Goal: Task Accomplishment & Management: Manage account settings

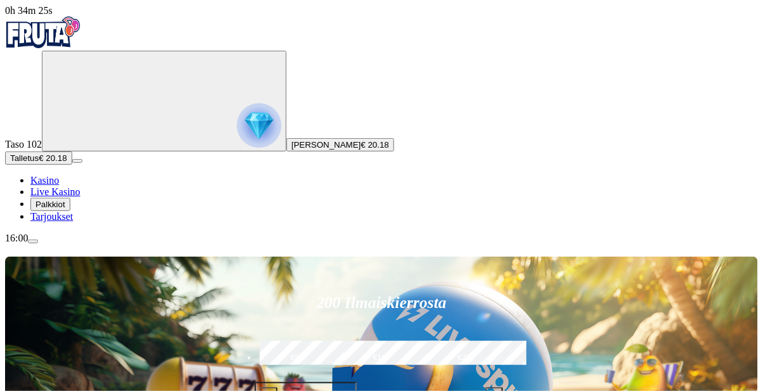
click at [33, 241] on span "menu icon" at bounding box center [33, 241] width 0 height 0
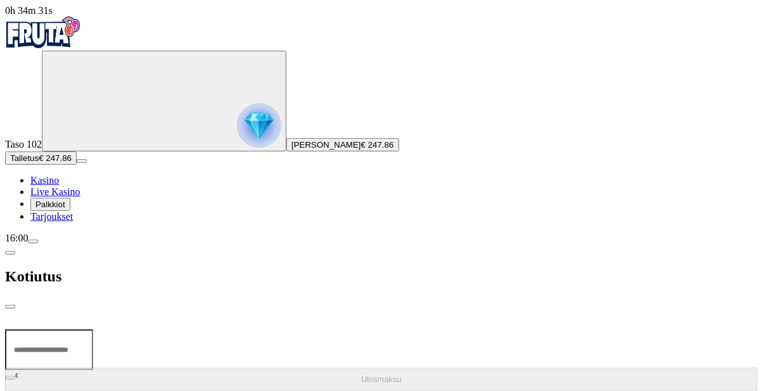
click at [93, 329] on input "number" at bounding box center [49, 349] width 88 height 41
type input "***"
click at [343, 367] on button "Ulosmaksu" at bounding box center [381, 379] width 753 height 24
click at [10, 307] on span "close icon" at bounding box center [10, 307] width 0 height 0
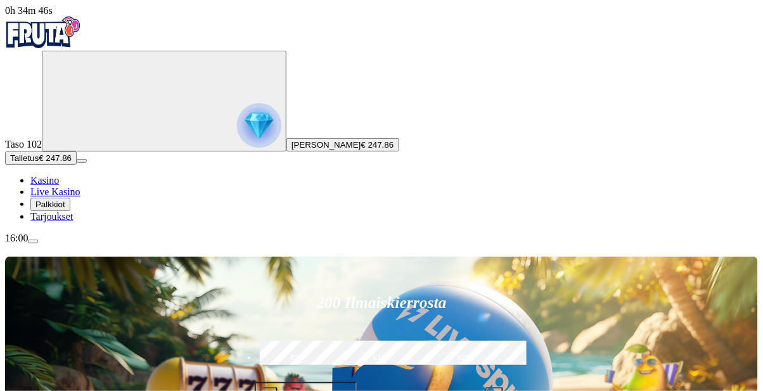
click at [33, 241] on span "menu icon" at bounding box center [33, 241] width 0 height 0
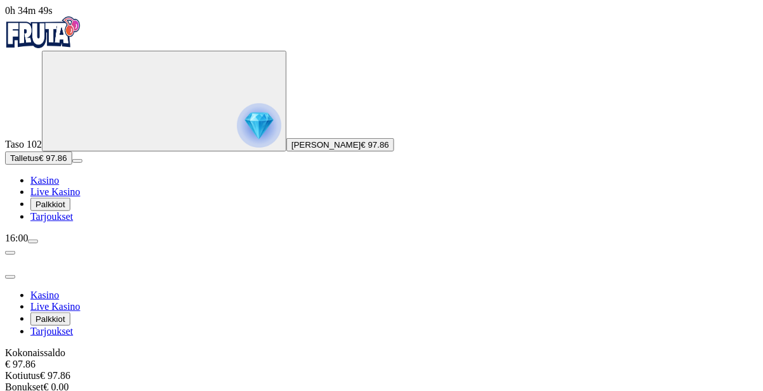
click at [10, 277] on span "close icon" at bounding box center [10, 277] width 0 height 0
